Goal: Task Accomplishment & Management: Use online tool/utility

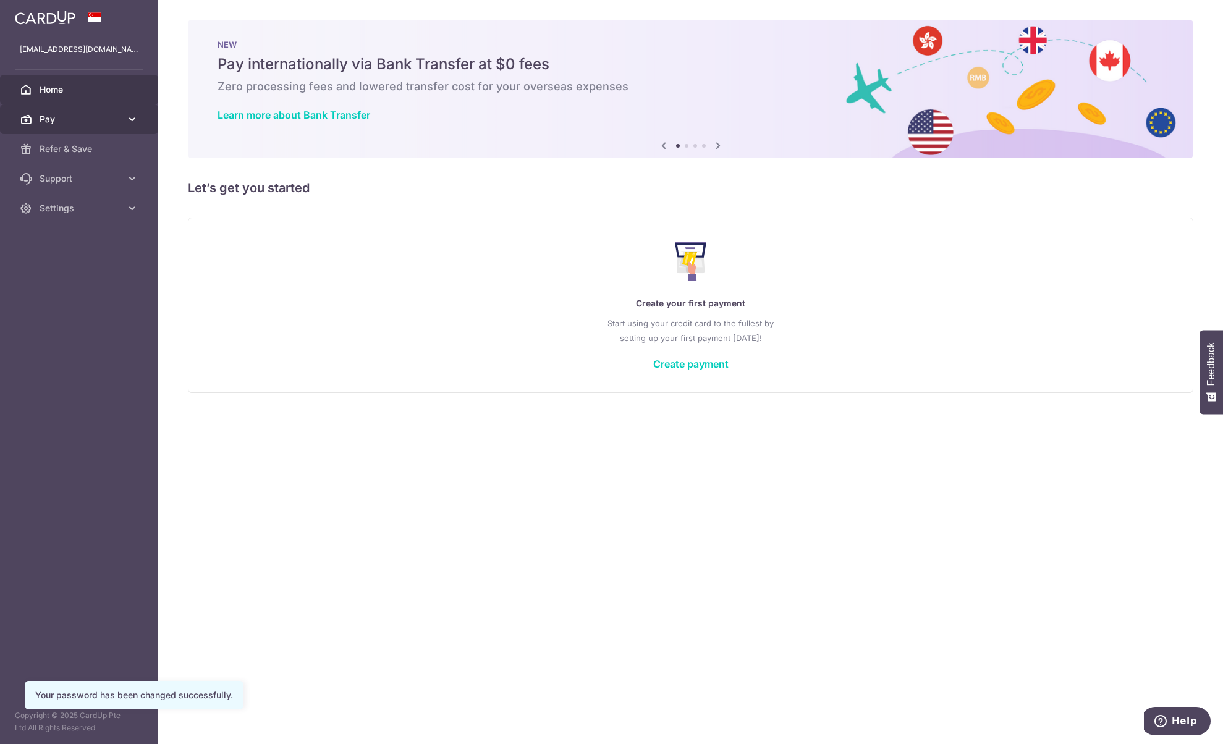
click at [89, 130] on link "Pay" at bounding box center [79, 119] width 158 height 30
click at [80, 145] on span "Payments" at bounding box center [81, 149] width 82 height 12
